Goal: Navigation & Orientation: Go to known website

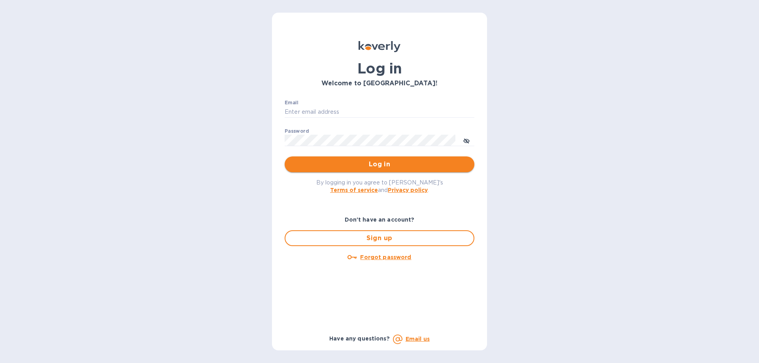
type input "[EMAIL_ADDRESS][DOMAIN_NAME]"
click at [371, 171] on button "Log in" at bounding box center [380, 165] width 190 height 16
